Goal: Task Accomplishment & Management: Use online tool/utility

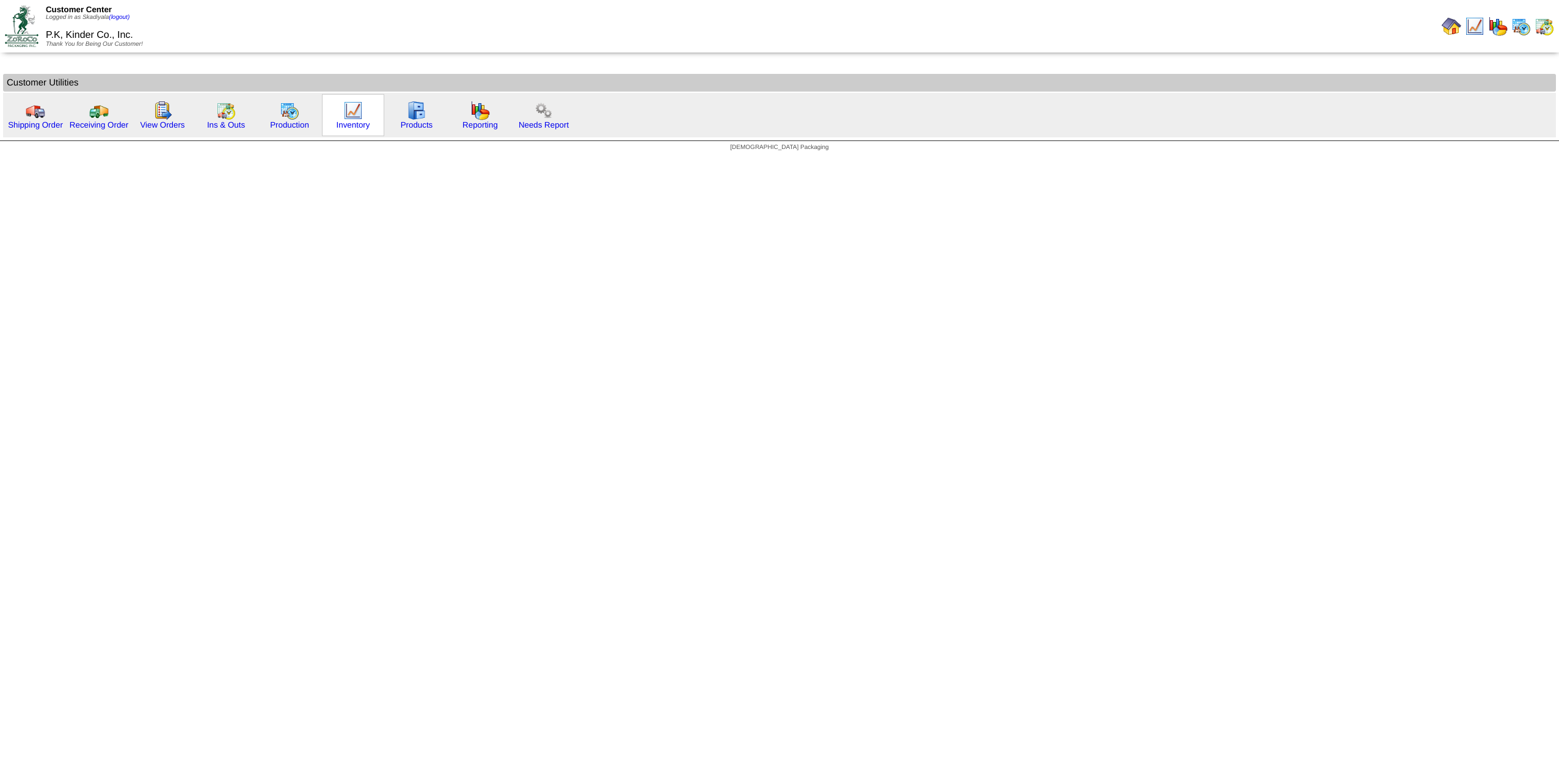
click at [352, 118] on img at bounding box center [353, 111] width 20 height 20
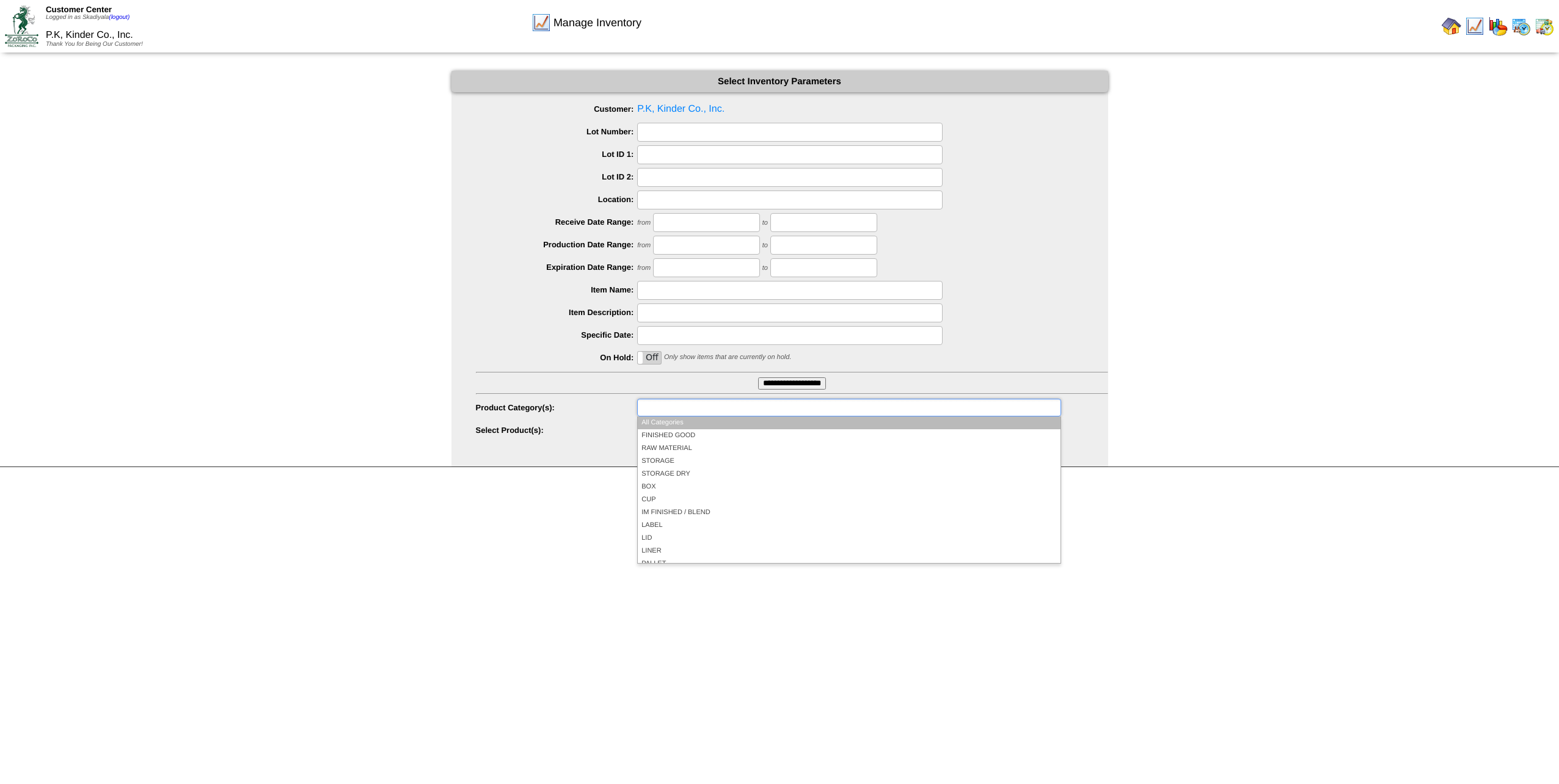
click at [756, 409] on ul at bounding box center [849, 408] width 424 height 18
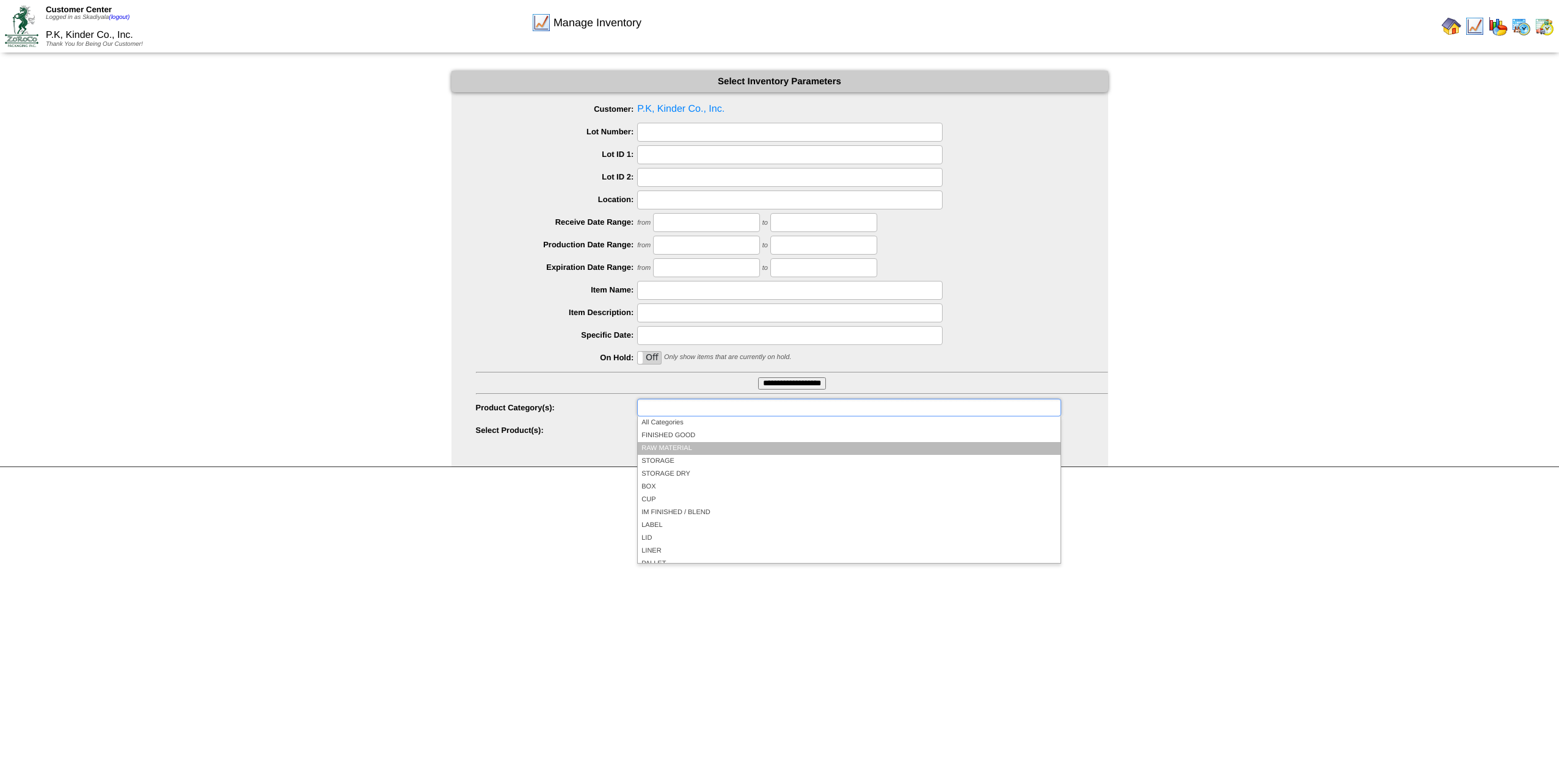
click at [706, 446] on li "RAW MATERIAL" at bounding box center [849, 448] width 422 height 13
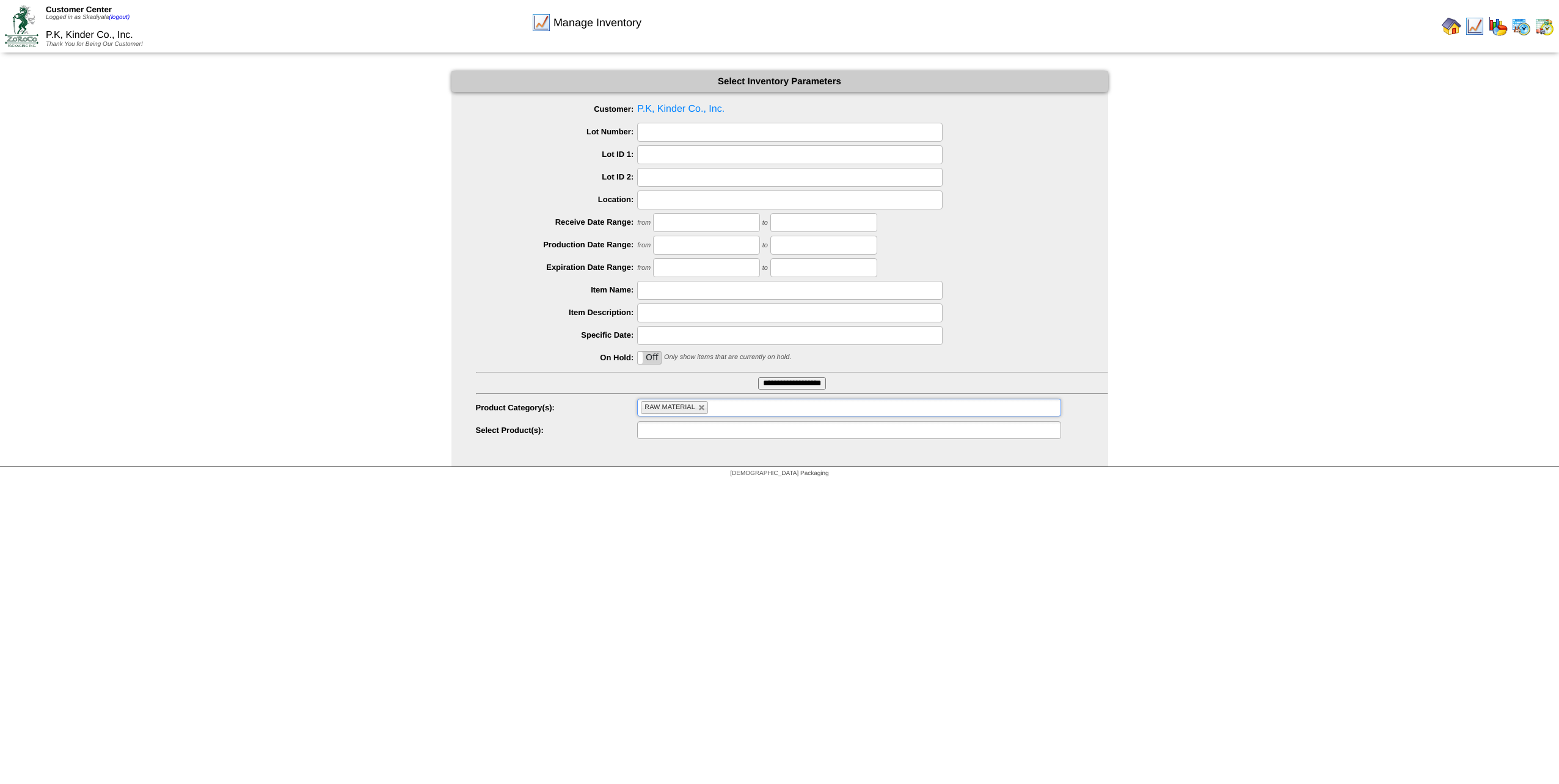
click at [719, 428] on ul at bounding box center [849, 430] width 424 height 18
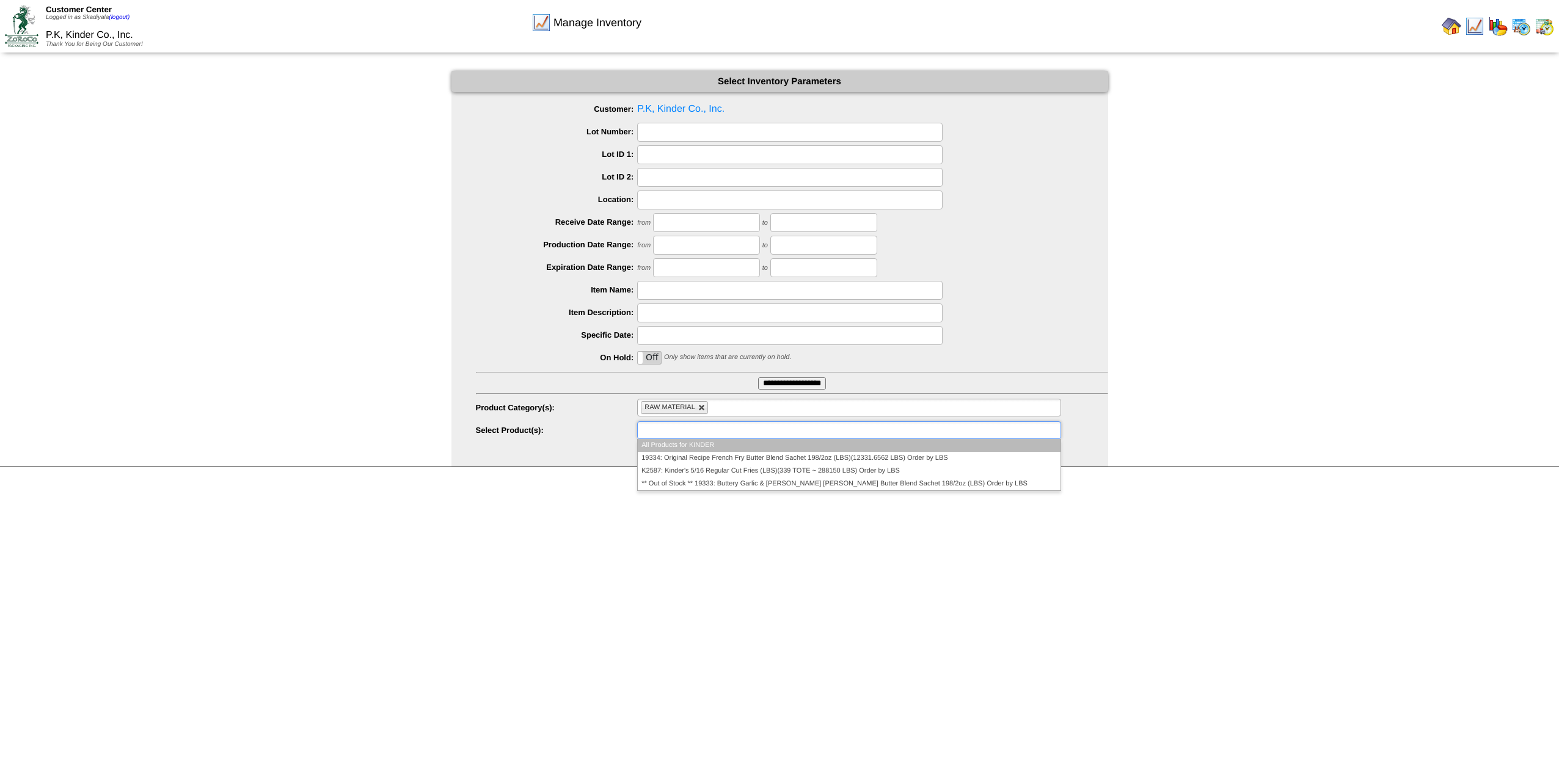
click at [703, 410] on link at bounding box center [702, 408] width 8 height 8
type input "**********"
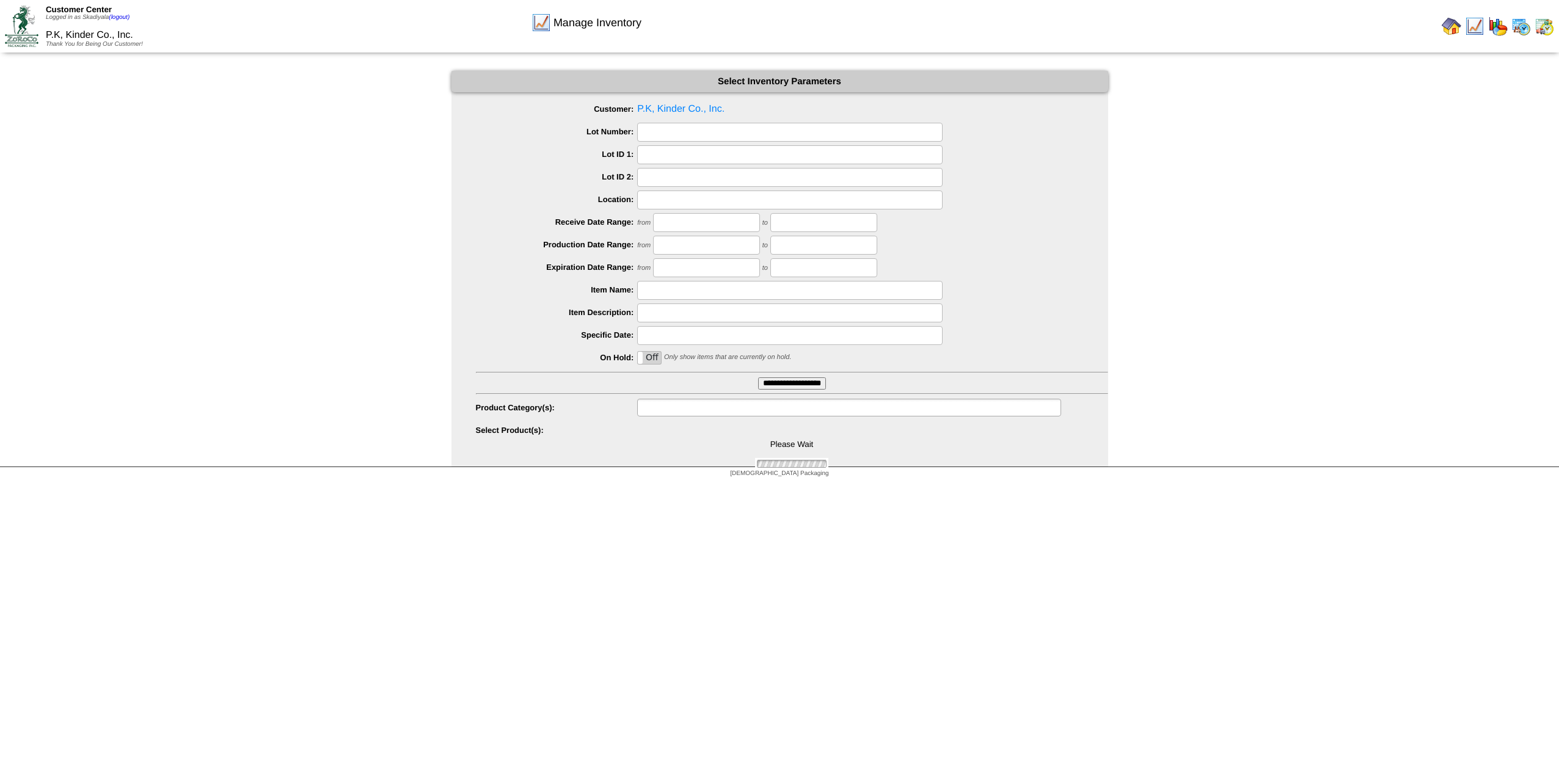
click at [704, 409] on input "text" at bounding box center [680, 408] width 78 height 15
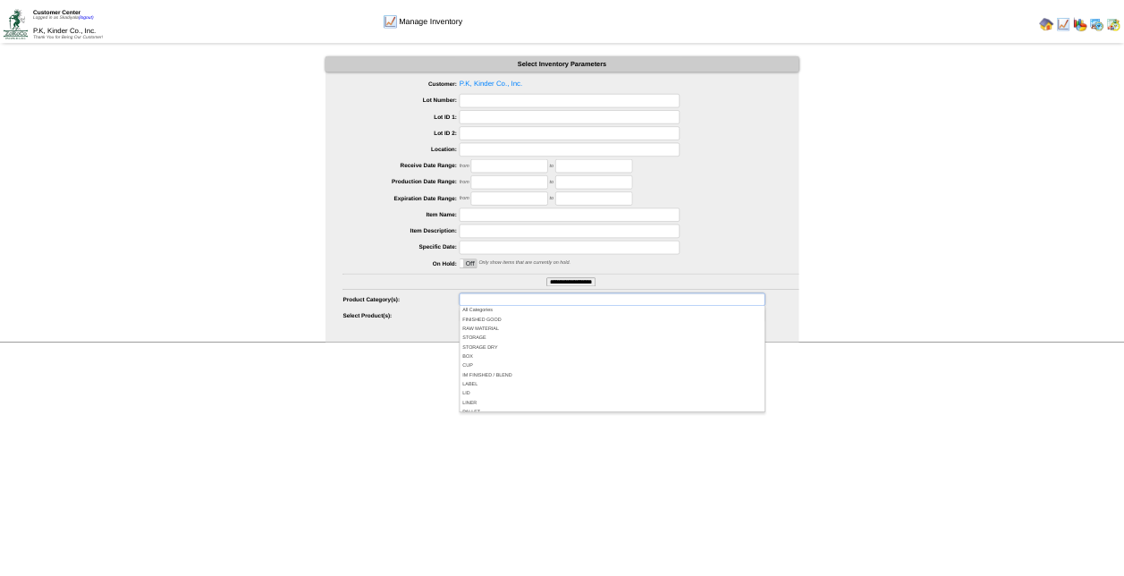
scroll to position [105, 0]
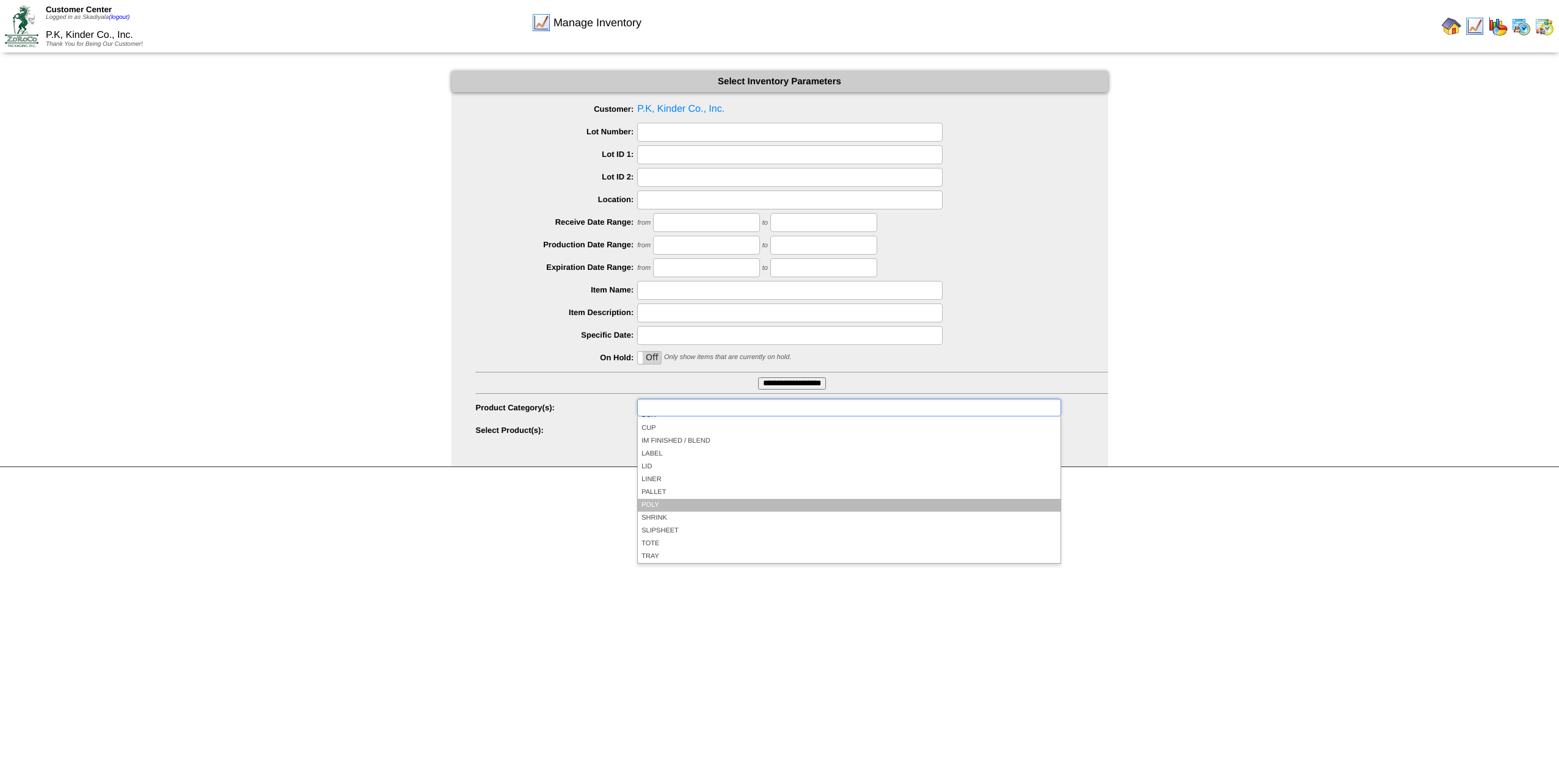
click at [670, 501] on li "POLY" at bounding box center [849, 505] width 422 height 13
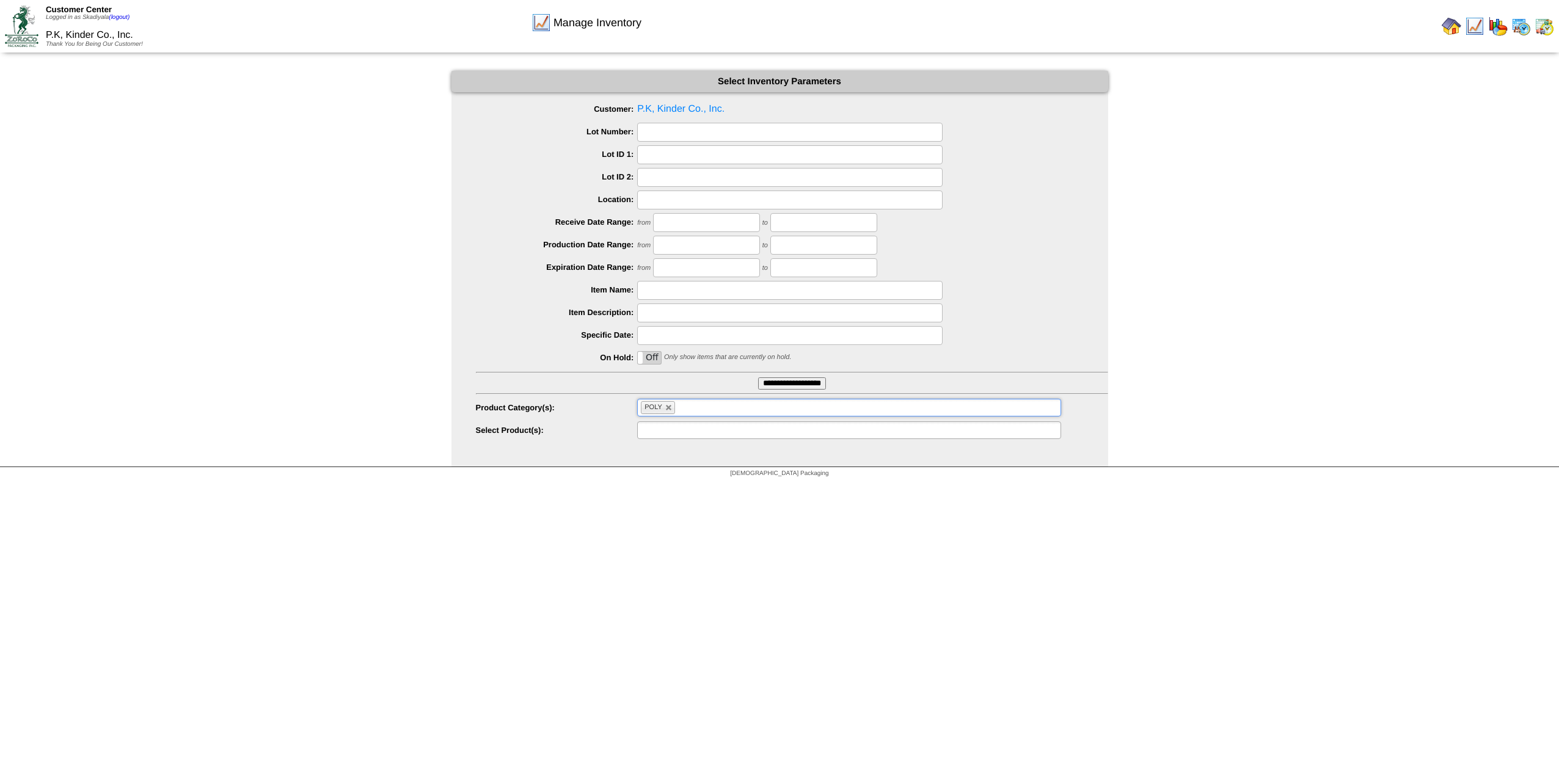
click at [812, 432] on ul at bounding box center [849, 430] width 424 height 18
click at [884, 458] on li "Z74001A: Poly - Crispy Fries - Original Recipe Film 18oz(202543 EA) Order by EA" at bounding box center [849, 458] width 422 height 13
click at [927, 436] on ul "Z74001A: Poly - Crispy Fries - Original Recipe Film 18oz(202543 EA) Order by EA" at bounding box center [849, 430] width 424 height 18
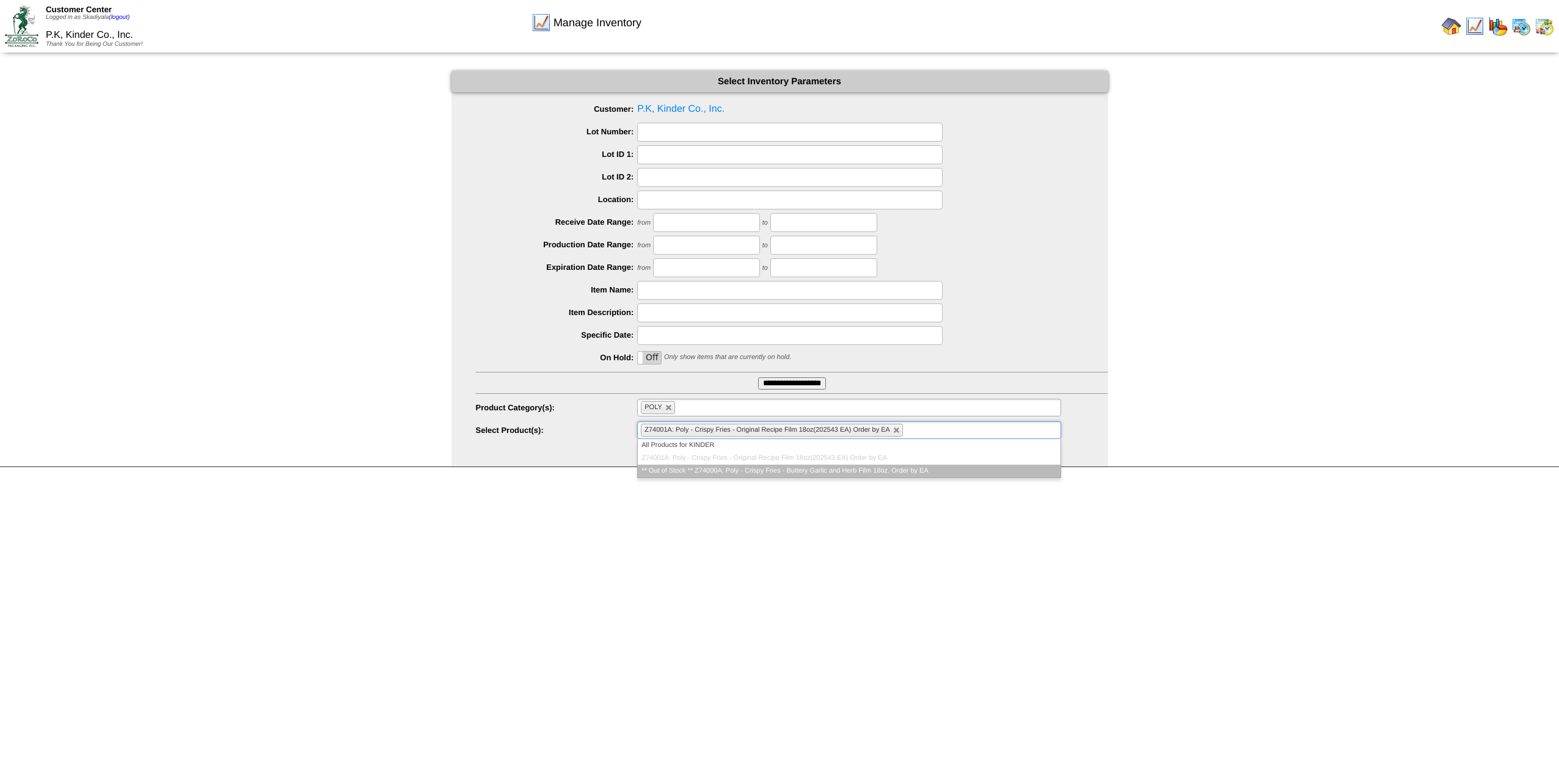
click at [928, 471] on li "** Out of Stock ** Z74000A: Poly - Crispy Fries - Buttery Garlic and Herb Film …" at bounding box center [849, 471] width 422 height 13
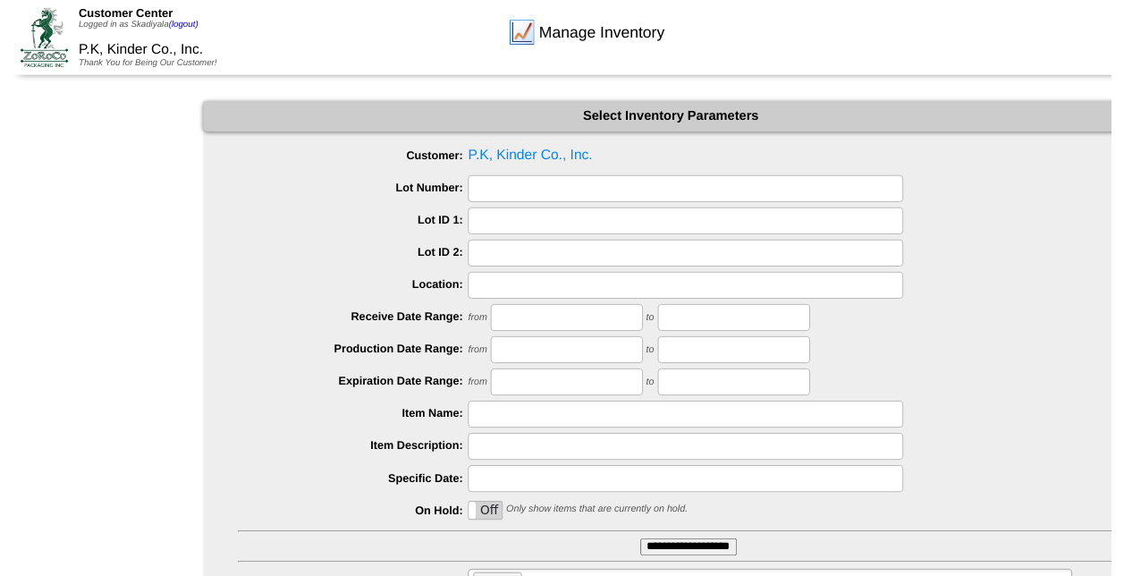
scroll to position [104, 0]
